Goal: Navigation & Orientation: Go to known website

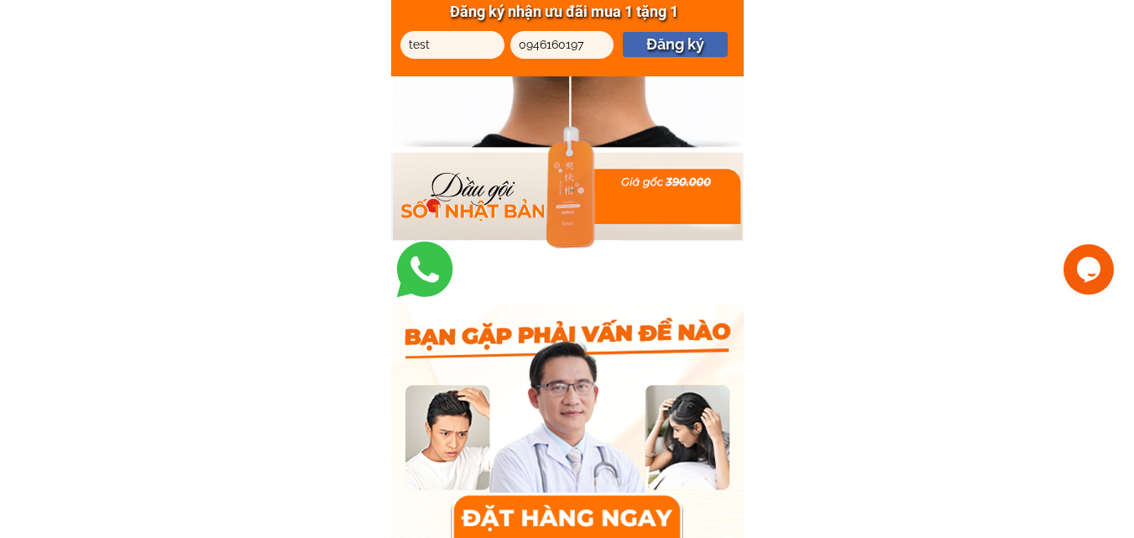
click at [551, 507] on div at bounding box center [567, 515] width 233 height 45
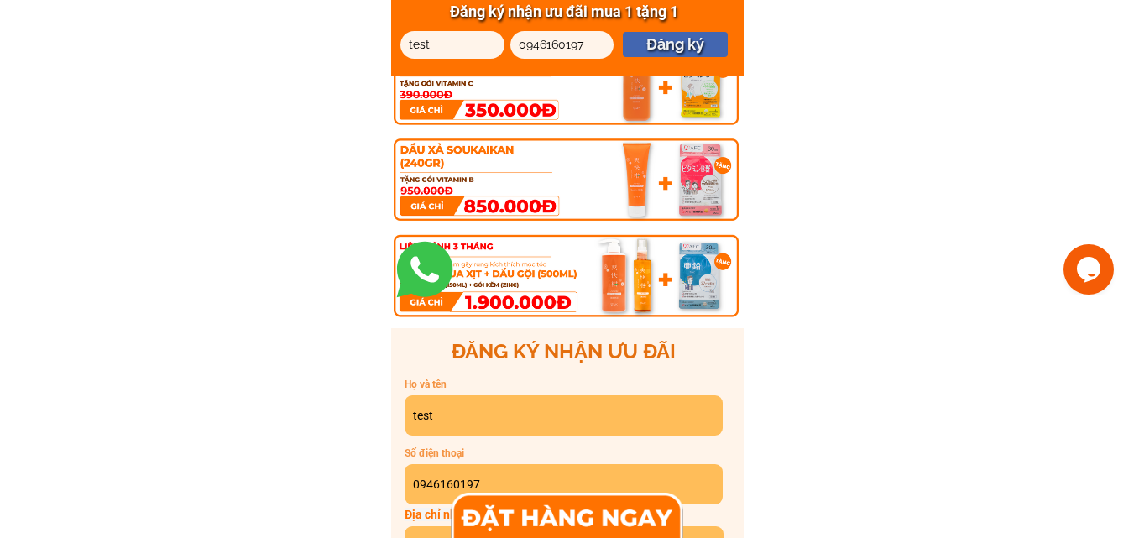
scroll to position [9004, 0]
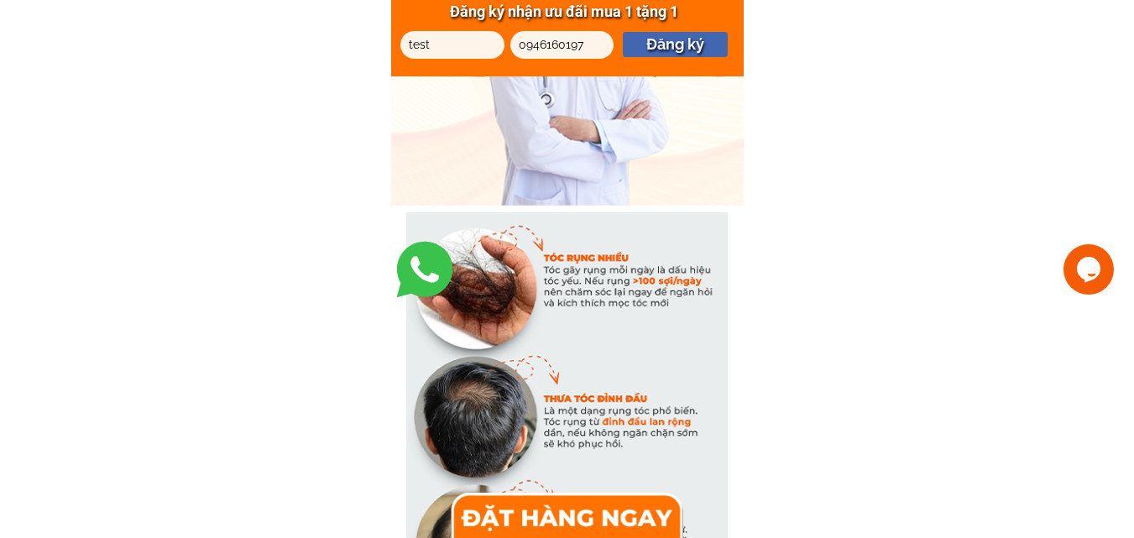
scroll to position [2770, 0]
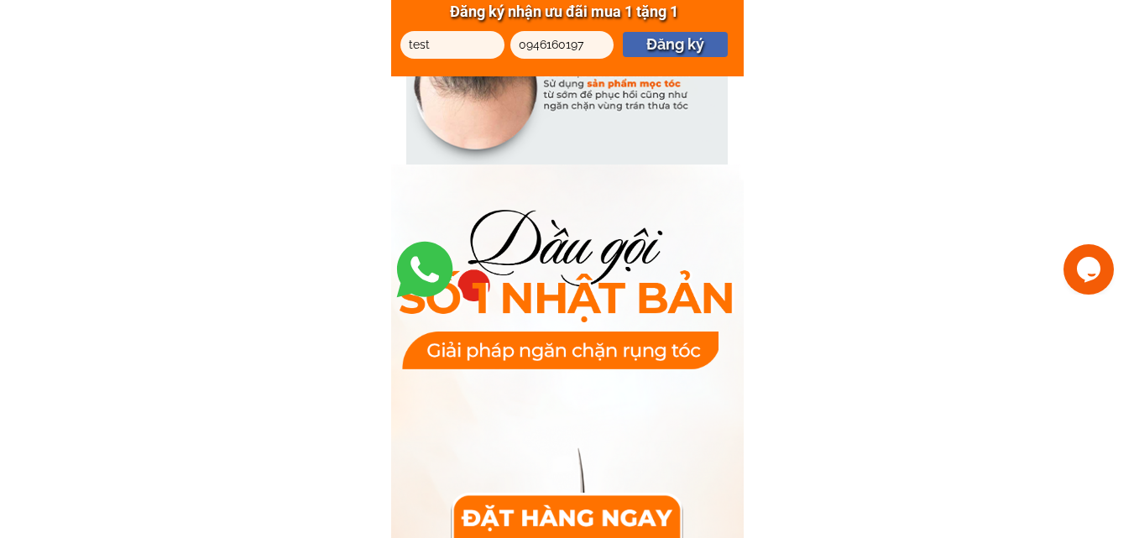
click at [560, 506] on div at bounding box center [567, 515] width 233 height 45
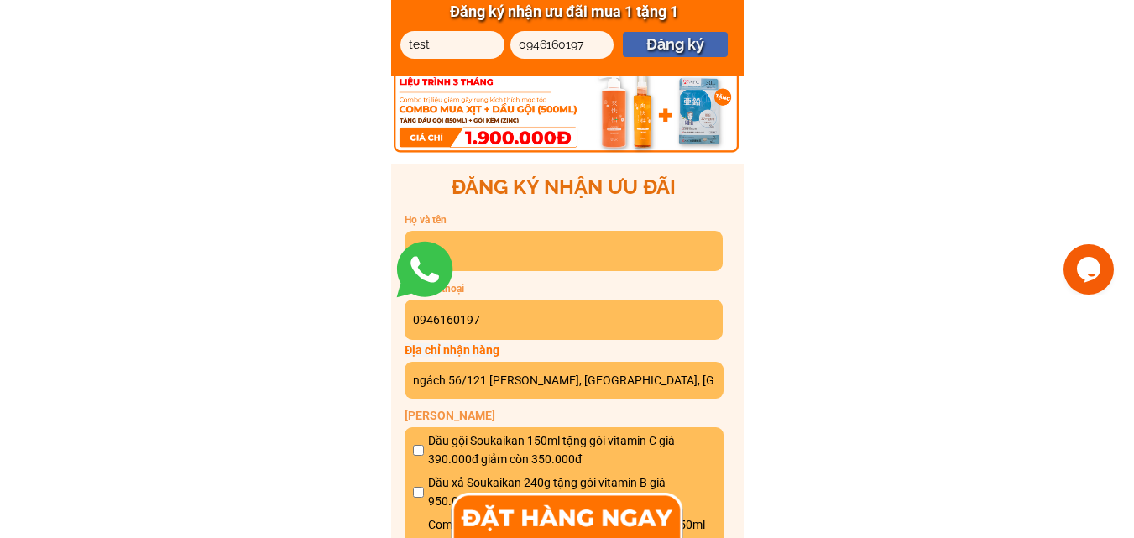
scroll to position [9343, 0]
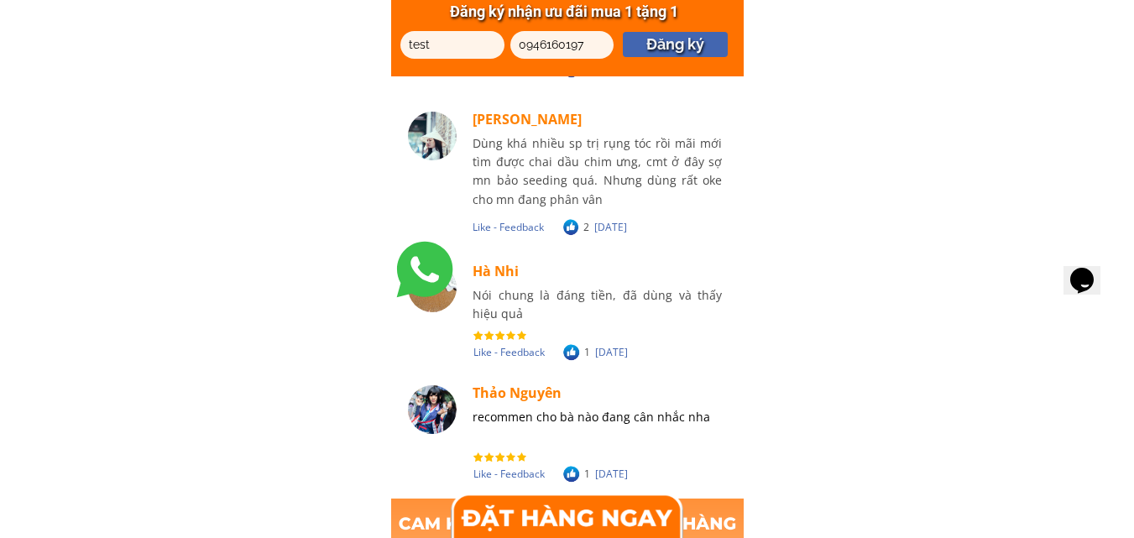
scroll to position [10476, 0]
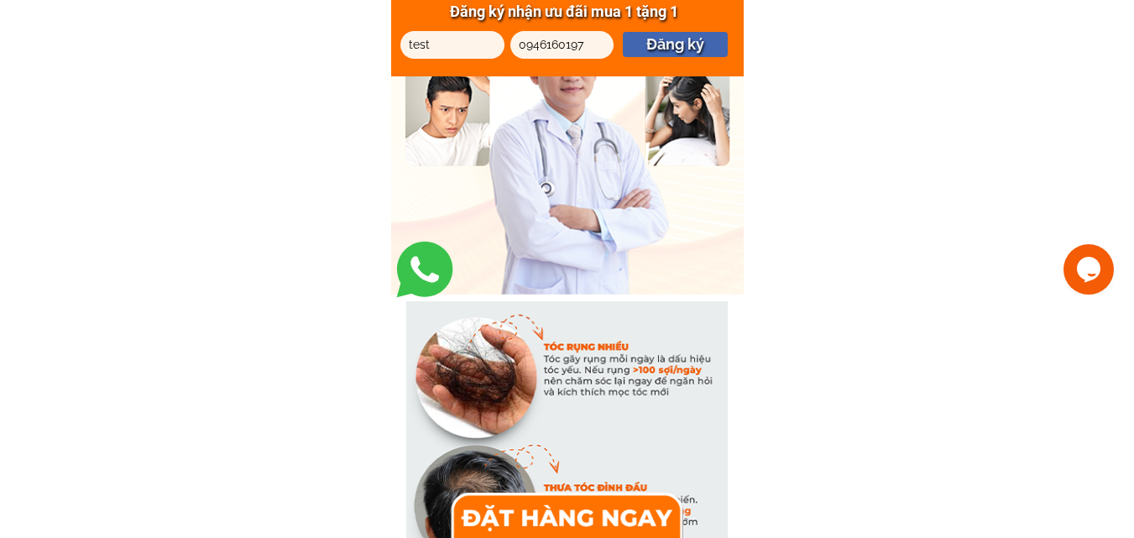
scroll to position [1511, 0]
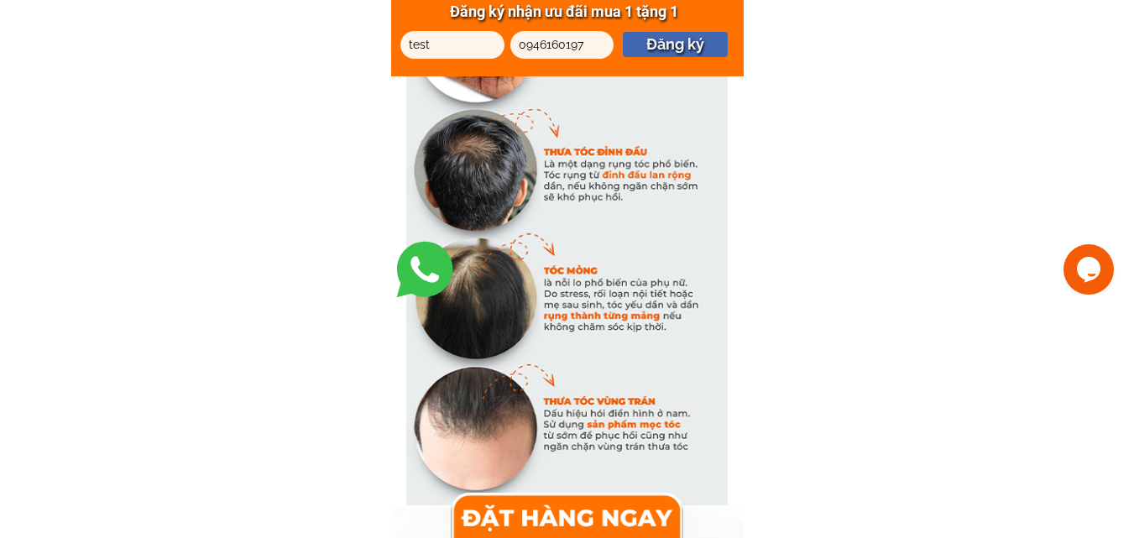
click at [567, 512] on div at bounding box center [567, 515] width 233 height 45
click at [566, 516] on div at bounding box center [567, 515] width 233 height 45
click at [565, 516] on div at bounding box center [567, 515] width 233 height 45
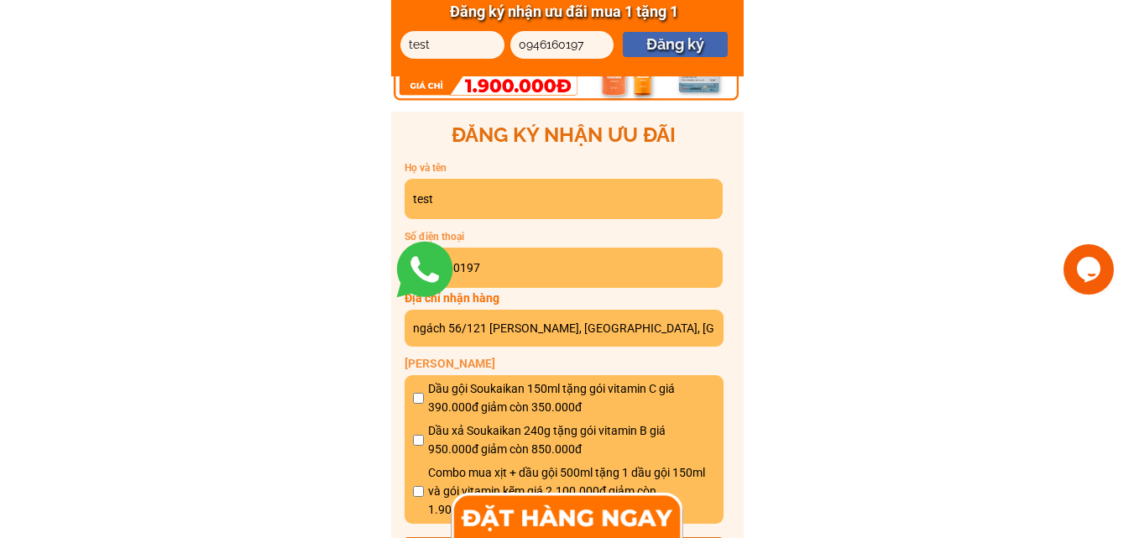
scroll to position [7890, 0]
